Goal: Communication & Community: Share content

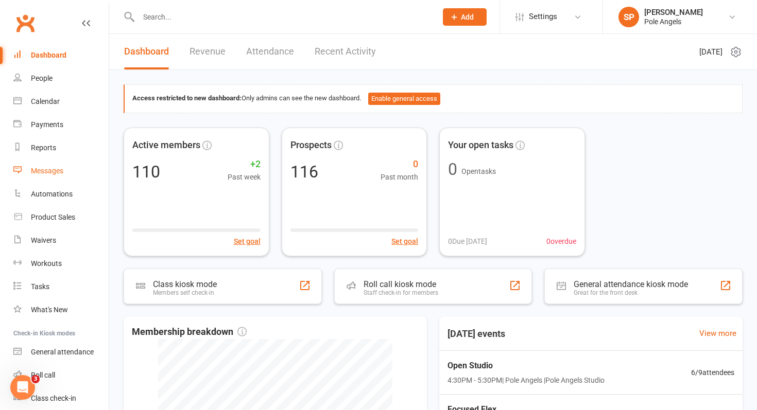
click at [49, 167] on div "Messages" at bounding box center [47, 171] width 32 height 8
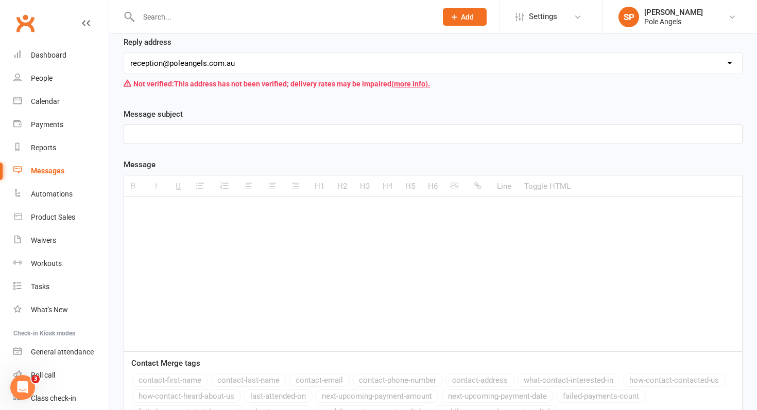
scroll to position [156, 0]
click at [162, 217] on p at bounding box center [433, 211] width 606 height 12
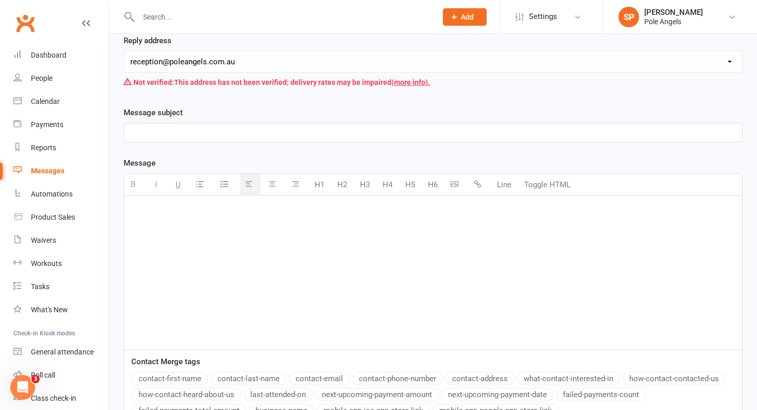
paste div
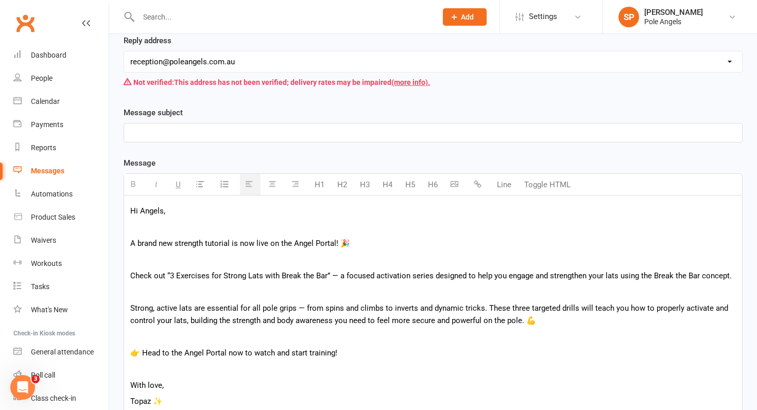
click at [160, 254] on p at bounding box center [433, 259] width 606 height 12
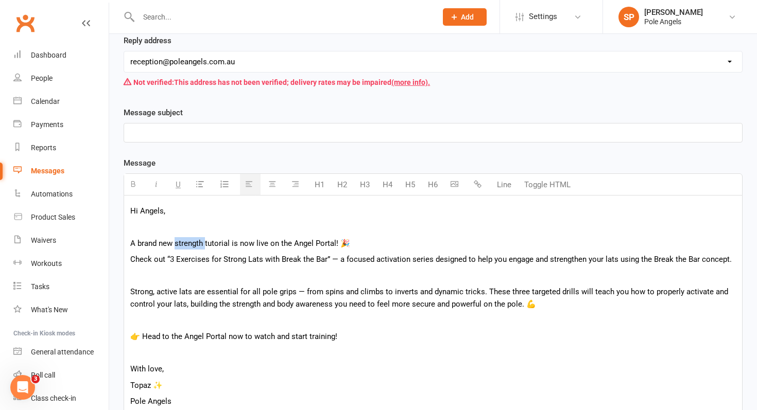
drag, startPoint x: 205, startPoint y: 244, endPoint x: 176, endPoint y: 244, distance: 29.4
click at [176, 244] on p "A brand new strength tutorial is now live on the Angel Portal! 🎉" at bounding box center [433, 243] width 606 height 12
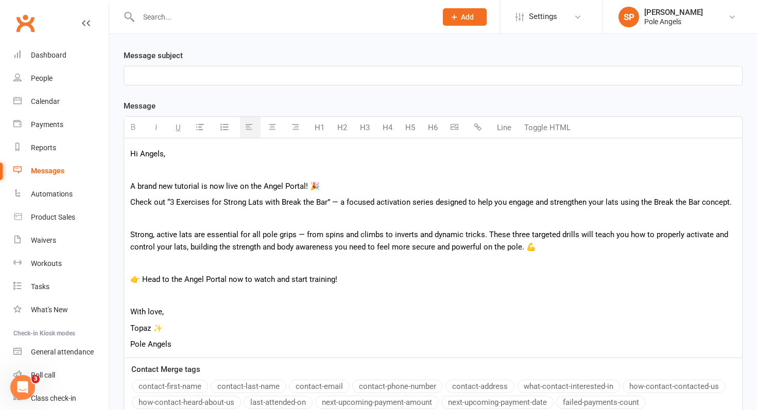
scroll to position [238, 0]
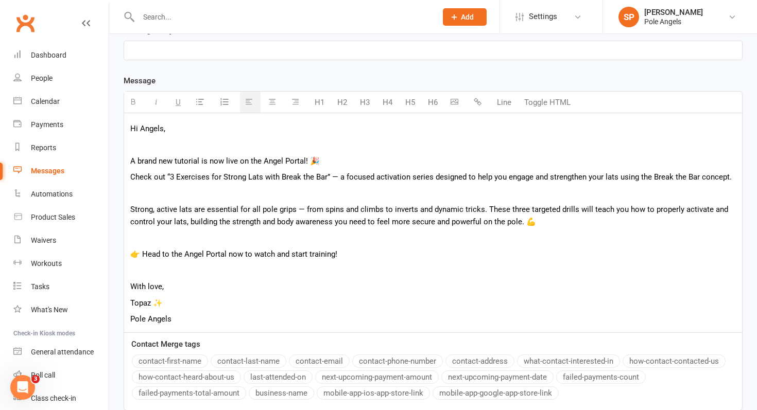
click at [356, 259] on p "👉 Head to the Angel Portal now to watch and start training!" at bounding box center [433, 254] width 606 height 12
drag, startPoint x: 171, startPoint y: 290, endPoint x: 75, endPoint y: 285, distance: 96.9
click at [75, 285] on ui-view "Prospect Member Non-attending contact Class / event Appointment Task Membership…" at bounding box center [378, 126] width 757 height 724
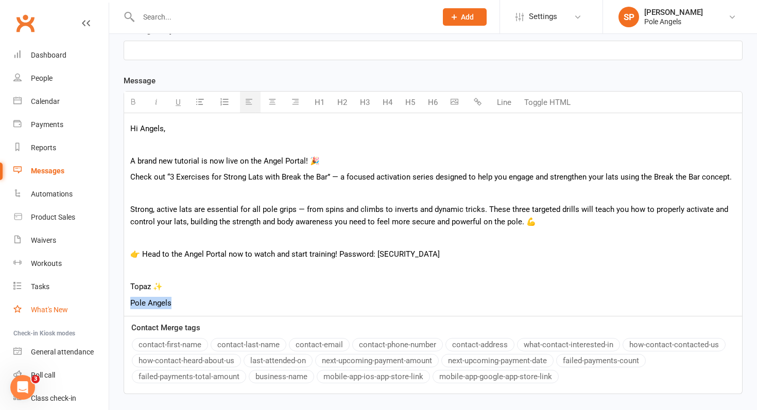
drag, startPoint x: 181, startPoint y: 304, endPoint x: 93, endPoint y: 299, distance: 88.2
click at [93, 299] on ui-view "Prospect Member Non-attending contact Class / event Appointment Task Membership…" at bounding box center [378, 118] width 757 height 708
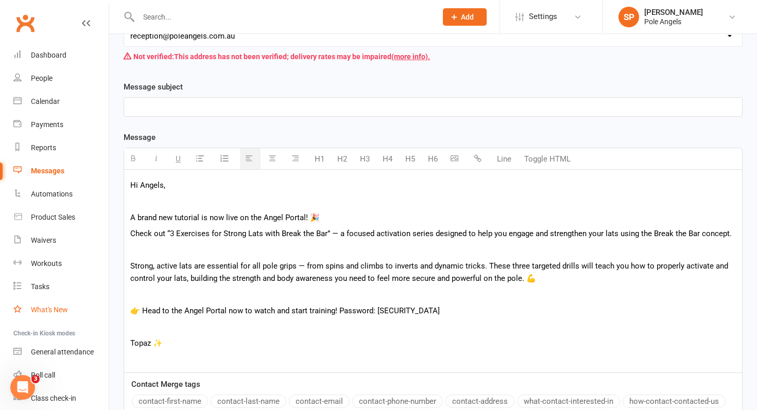
scroll to position [181, 0]
click at [147, 109] on p at bounding box center [433, 107] width 606 height 12
paste div
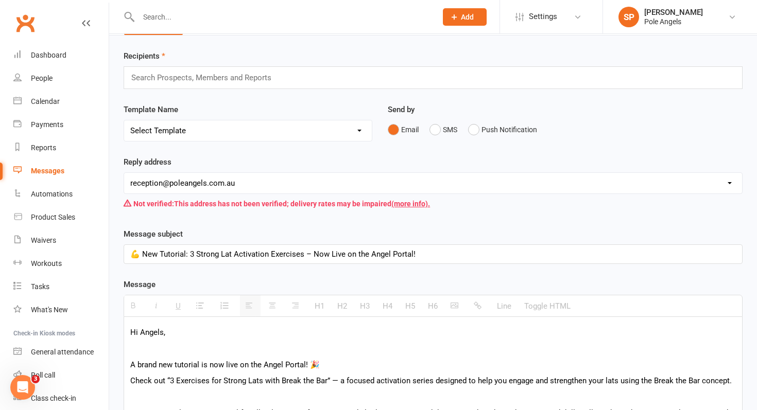
scroll to position [22, 0]
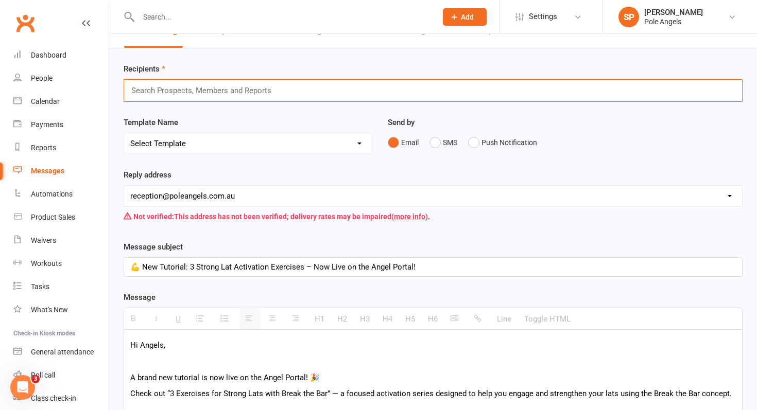
click at [192, 89] on input "text" at bounding box center [205, 90] width 151 height 13
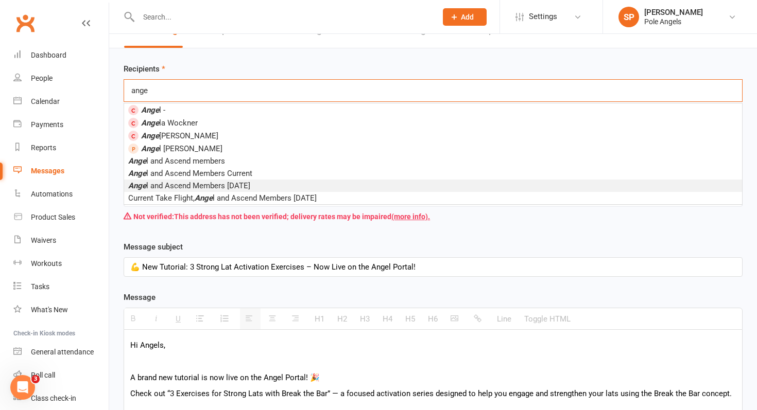
type input "ange"
click at [229, 185] on span "Ange l and Ascend Members [DATE]" at bounding box center [189, 185] width 122 height 9
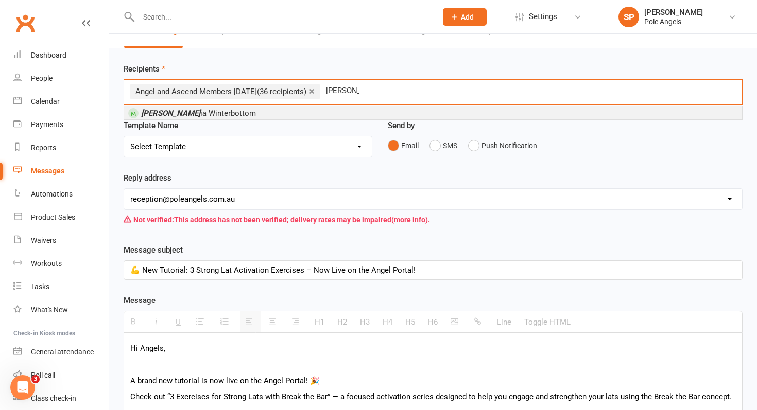
type input "[PERSON_NAME]"
click at [283, 108] on li "[PERSON_NAME] ia [PERSON_NAME]" at bounding box center [433, 113] width 618 height 13
type input "cloe"
click at [205, 116] on li "[PERSON_NAME]" at bounding box center [433, 113] width 618 height 13
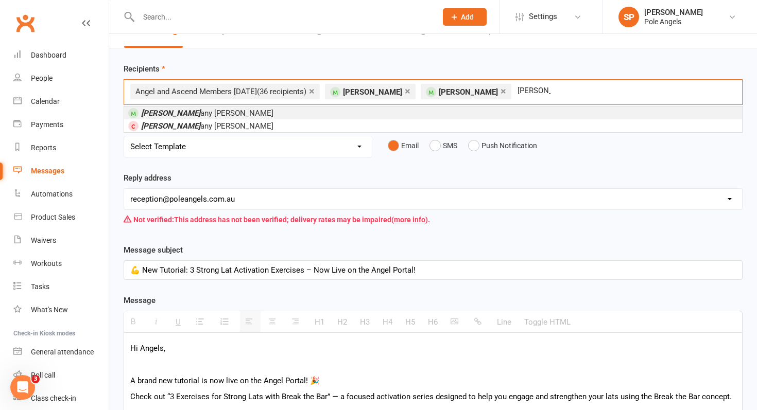
type input "[PERSON_NAME]"
click at [148, 115] on em "[PERSON_NAME]" at bounding box center [170, 113] width 59 height 9
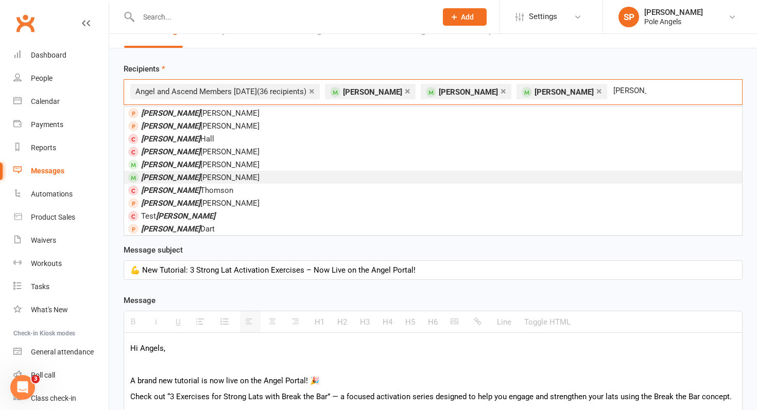
type input "[PERSON_NAME]"
click at [159, 176] on em "[PERSON_NAME]" at bounding box center [170, 177] width 59 height 9
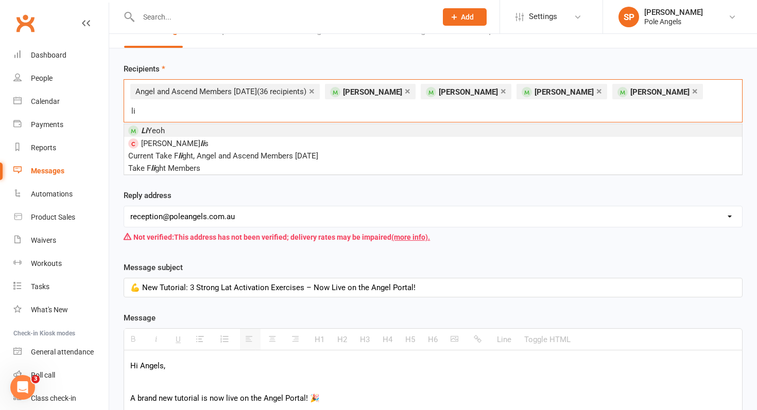
type input "li"
click at [145, 126] on em "Li" at bounding box center [144, 130] width 6 height 9
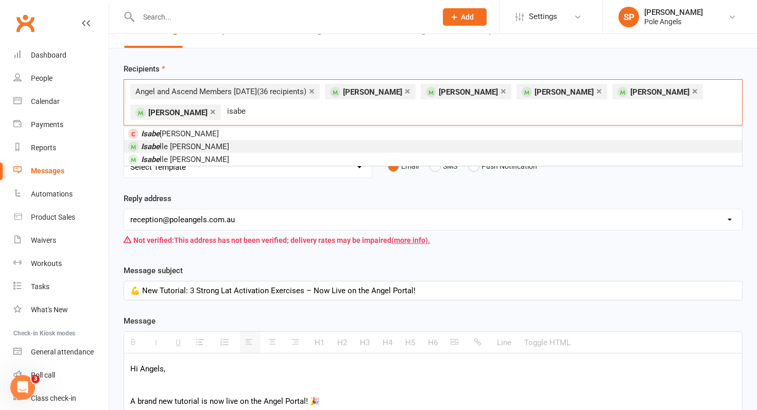
type input "isabe"
click at [149, 145] on em "Isabe" at bounding box center [150, 146] width 19 height 9
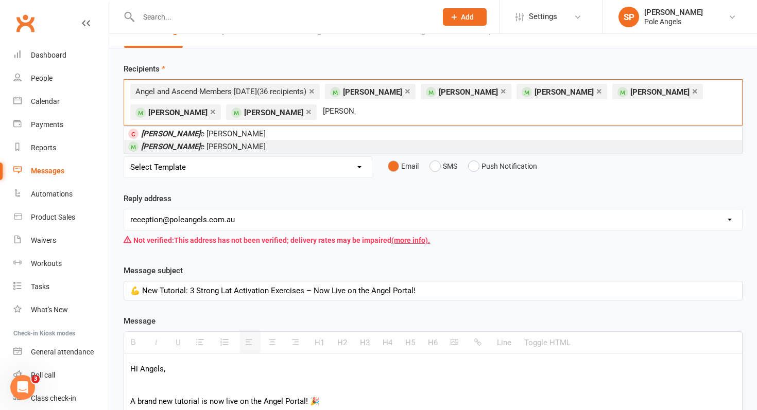
type input "[PERSON_NAME]"
click at [170, 148] on span "[PERSON_NAME] [PERSON_NAME]" at bounding box center [203, 146] width 125 height 9
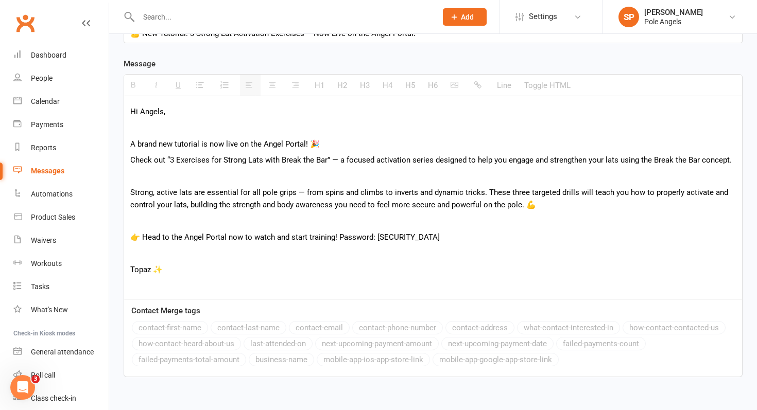
scroll to position [339, 0]
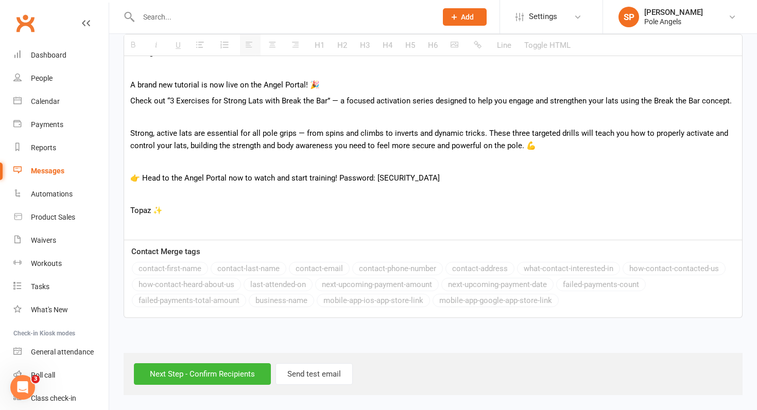
click at [202, 84] on p "A brand new tutorial is now live on the Angel Portal! 🎉" at bounding box center [433, 85] width 606 height 12
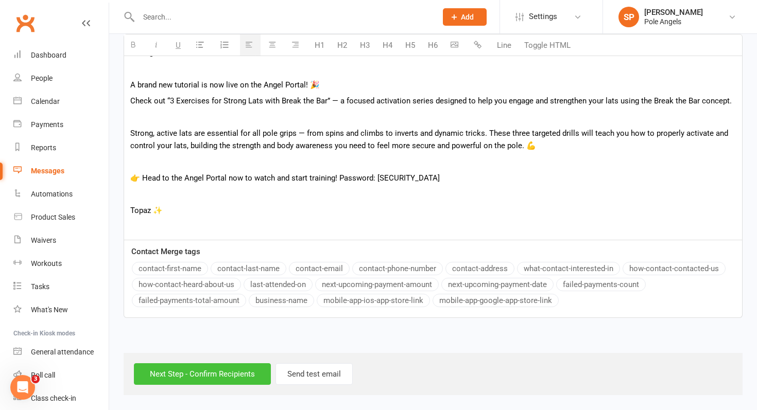
click at [201, 376] on input "Next Step - Confirm Recipients" at bounding box center [202, 375] width 137 height 22
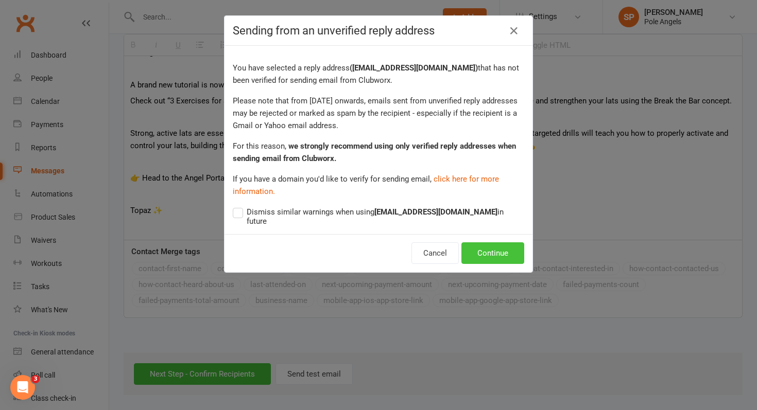
click at [490, 246] on button "Continue" at bounding box center [492, 254] width 63 height 22
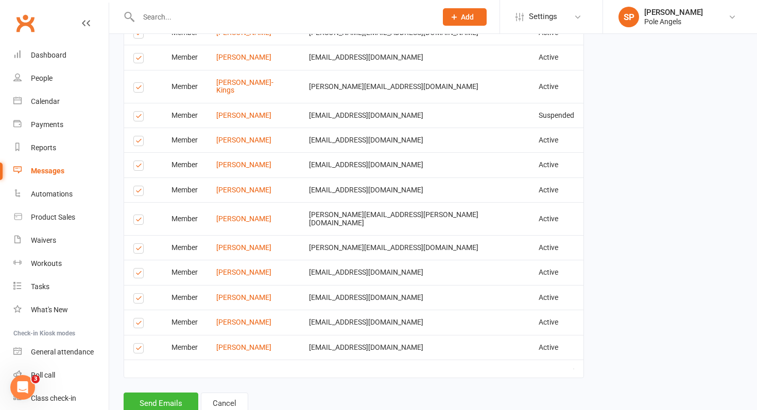
scroll to position [1252, 0]
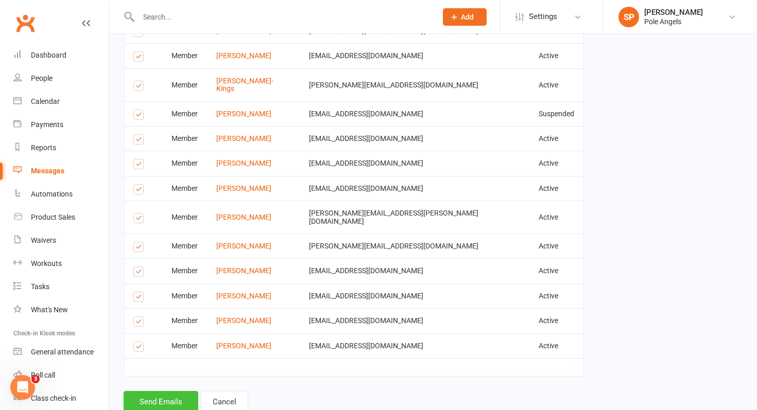
click at [173, 391] on button "Send Emails" at bounding box center [161, 402] width 75 height 22
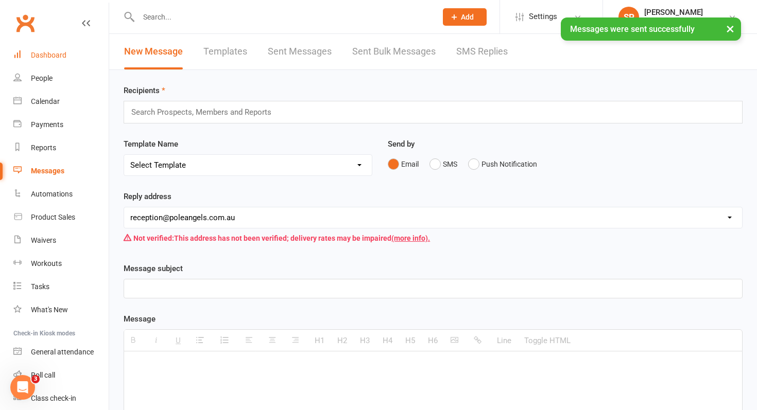
click at [48, 55] on div "Dashboard" at bounding box center [49, 55] width 36 height 8
